Goal: Task Accomplishment & Management: Use online tool/utility

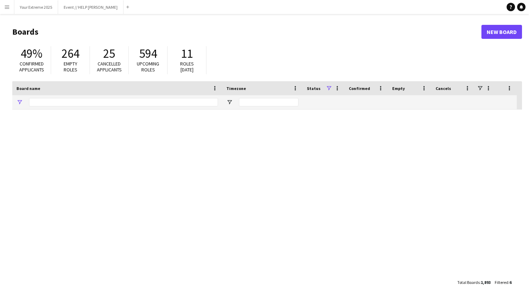
type input "*********"
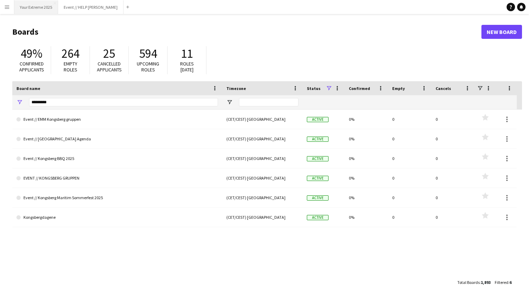
click at [43, 6] on button "Your Extreme 2025 Close" at bounding box center [36, 7] width 44 height 14
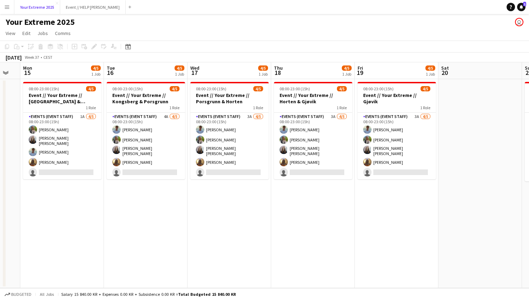
scroll to position [0, 317]
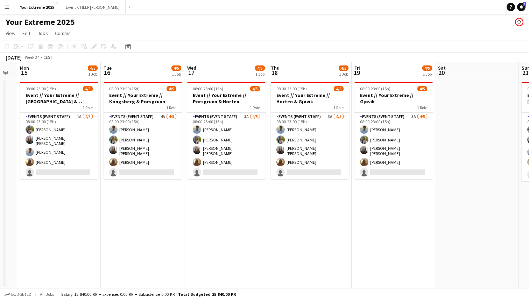
click at [470, 192] on app-date-cell at bounding box center [477, 183] width 84 height 209
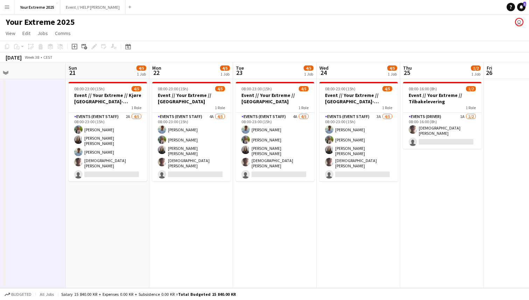
scroll to position [0, 269]
click at [496, 143] on app-date-cell at bounding box center [525, 183] width 84 height 209
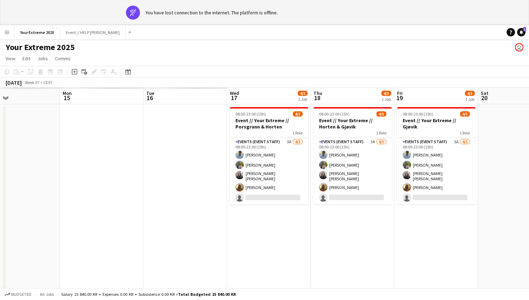
scroll to position [0, 190]
